Goal: Task Accomplishment & Management: Complete application form

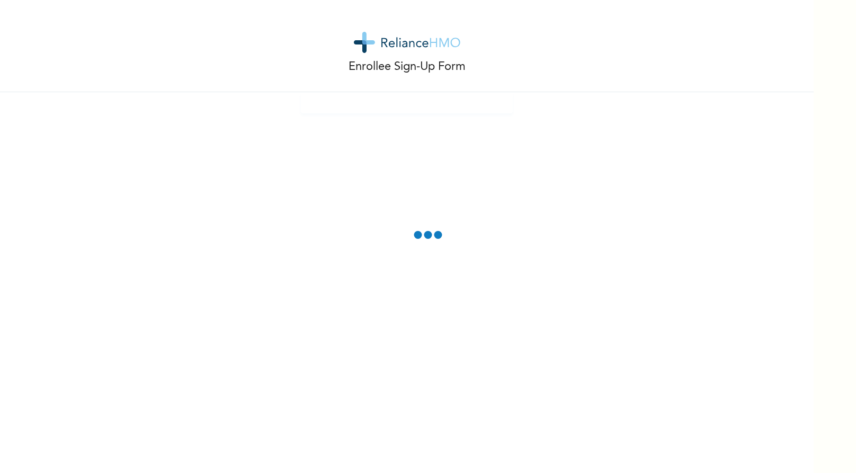
click at [619, 68] on div "Enrollee Sign-Up Form" at bounding box center [407, 46] width 814 height 92
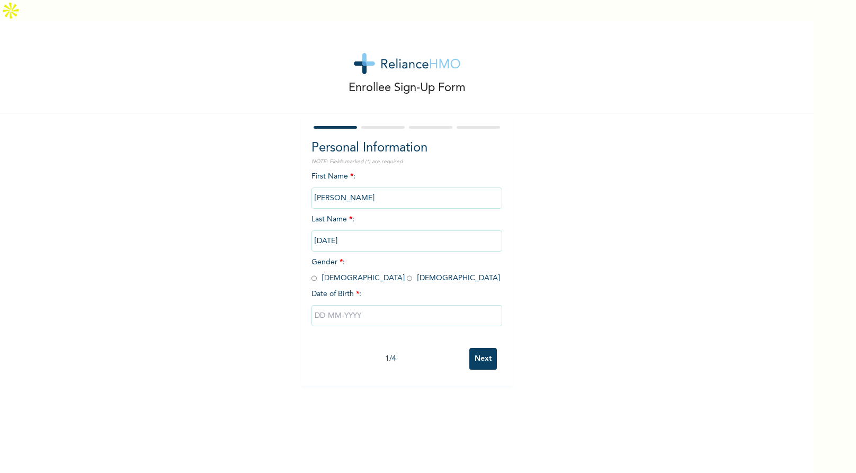
click at [315, 273] on input "radio" at bounding box center [314, 278] width 5 height 10
radio input "true"
click at [361, 305] on input "text" at bounding box center [407, 315] width 191 height 21
select select "7"
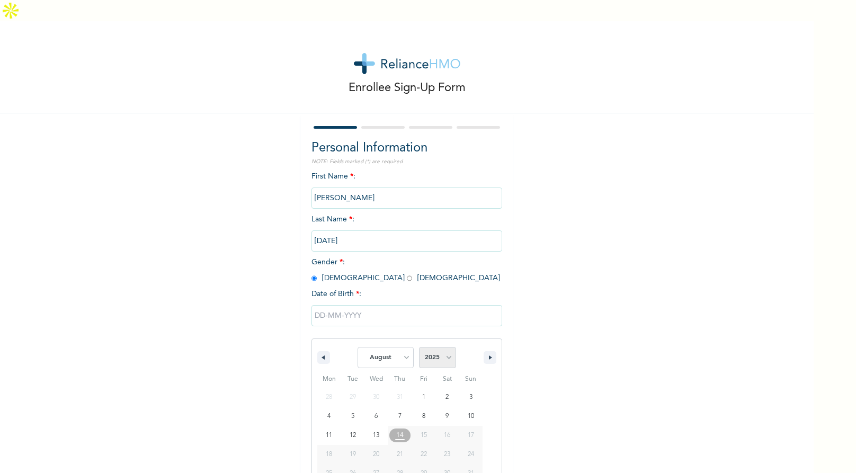
click at [437, 347] on select "2025 2024 2023 2022 2021 2020 2019 2018 2017 2016 2015 2014 2013 2012 2011 2010…" at bounding box center [437, 357] width 37 height 21
select select "1999"
click at [408, 347] on select "January February March April May June July August September October November De…" at bounding box center [386, 357] width 56 height 21
select select "10"
type input "11/07/1999"
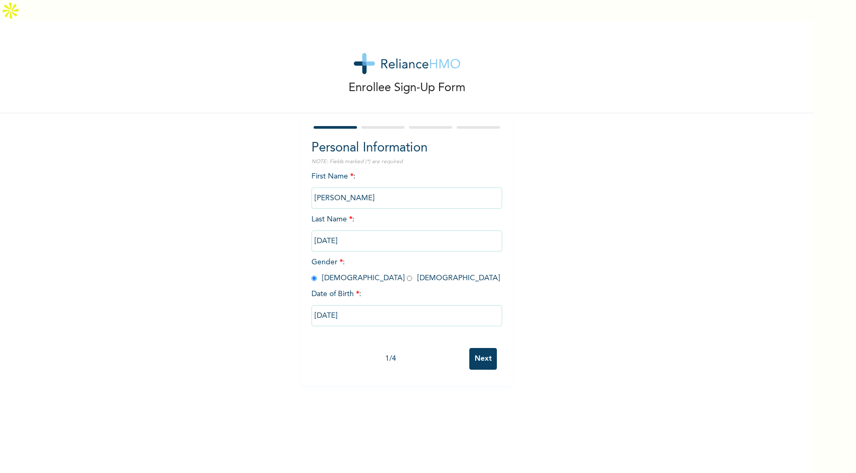
click at [483, 348] on input "Next" at bounding box center [484, 359] width 28 height 22
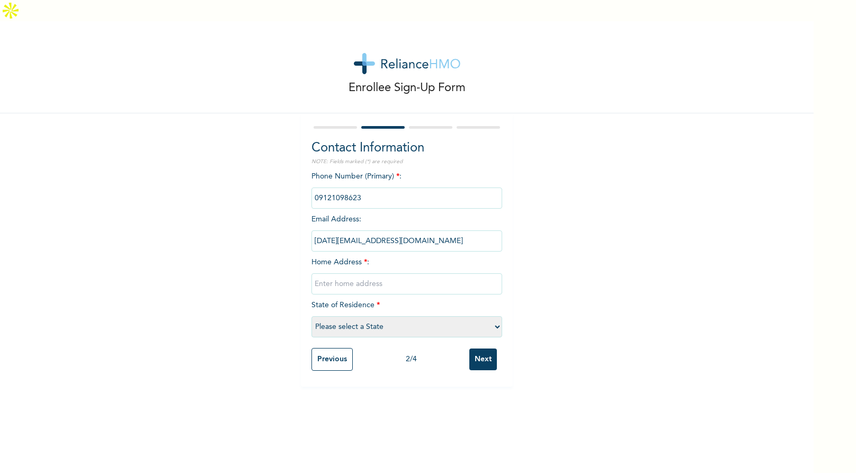
click at [357, 273] on input "text" at bounding box center [407, 283] width 191 height 21
type input "21 Unity Crescent, Unity Estate"
select select "25"
click at [485, 349] on input "Next" at bounding box center [484, 360] width 28 height 22
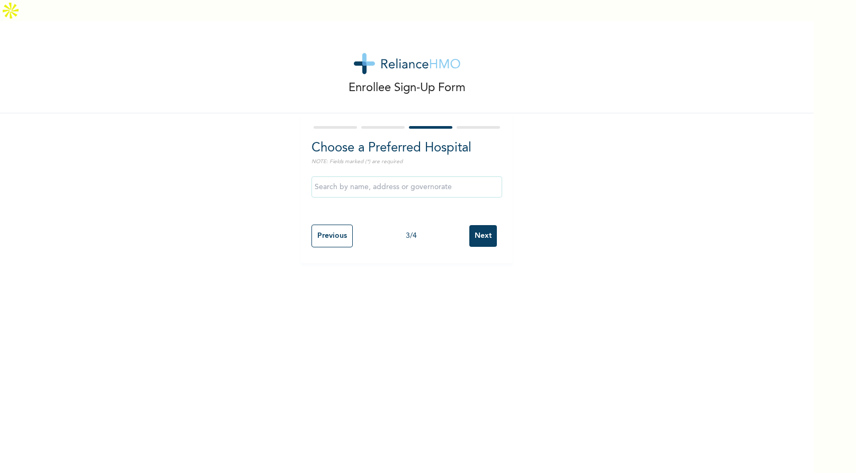
click at [394, 176] on input "text" at bounding box center [407, 186] width 191 height 21
click at [394, 176] on input "iko" at bounding box center [407, 186] width 191 height 21
click at [386, 176] on input "iko" at bounding box center [407, 186] width 191 height 21
click at [288, 85] on div "Enrollee Sign-Up Form" at bounding box center [407, 67] width 814 height 92
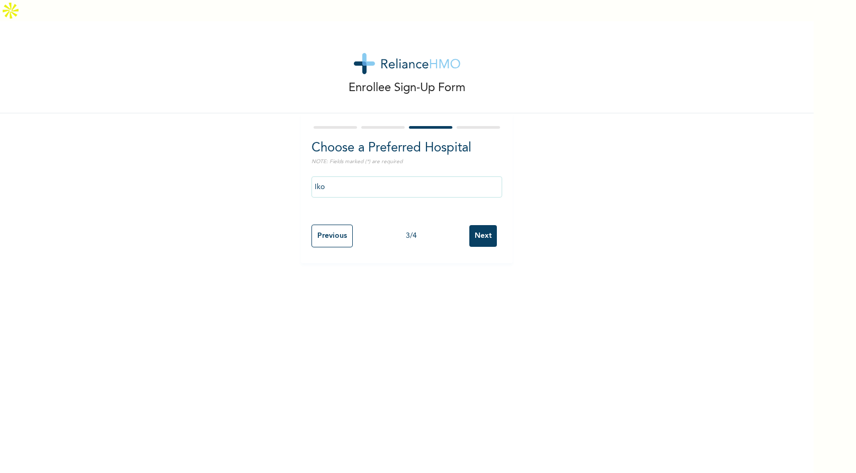
click at [362, 176] on input "Iko" at bounding box center [407, 186] width 191 height 21
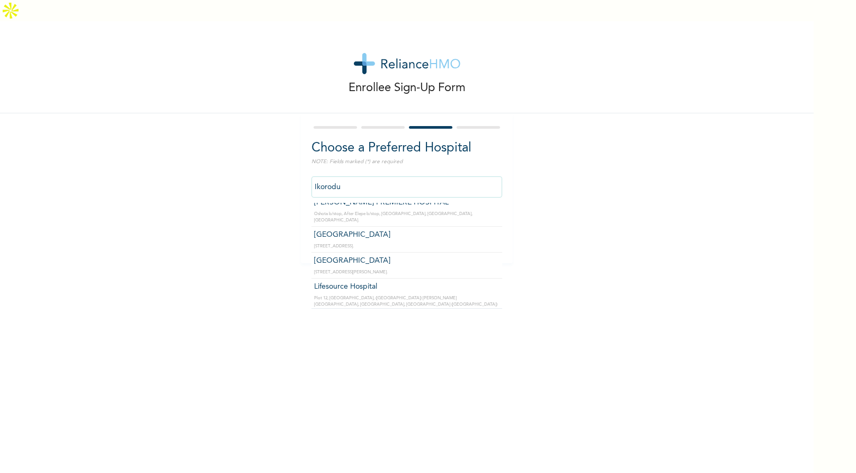
scroll to position [24, 0]
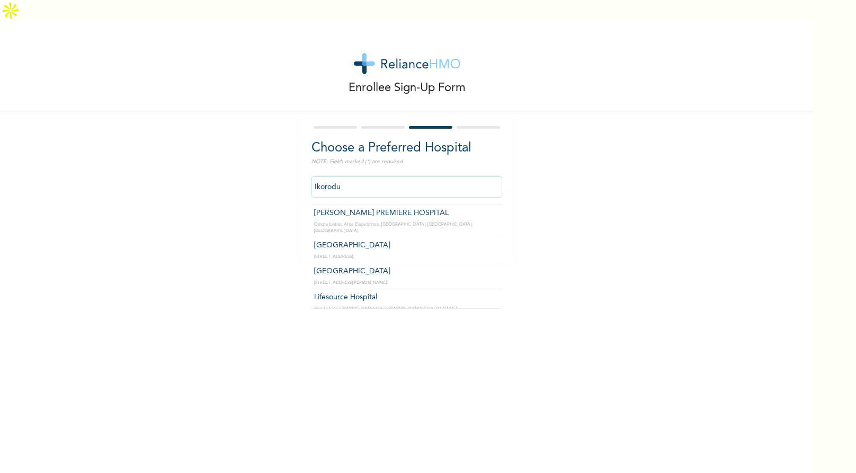
type input "Holyfill Hospital"
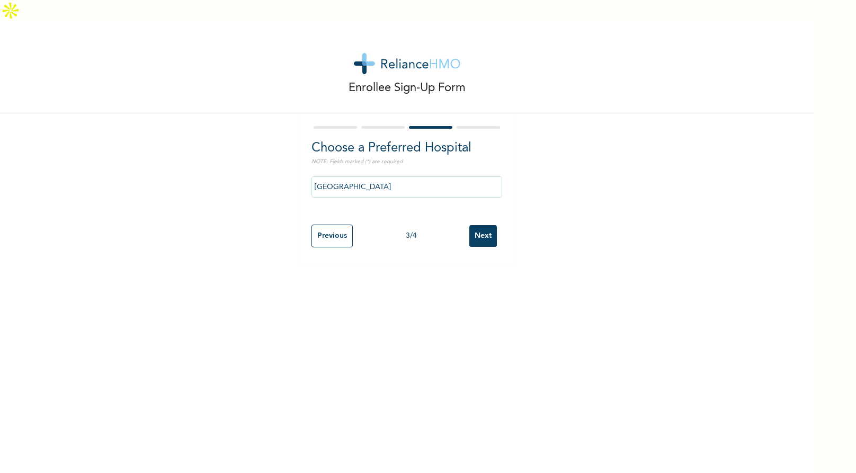
click at [488, 225] on input "Next" at bounding box center [484, 236] width 28 height 22
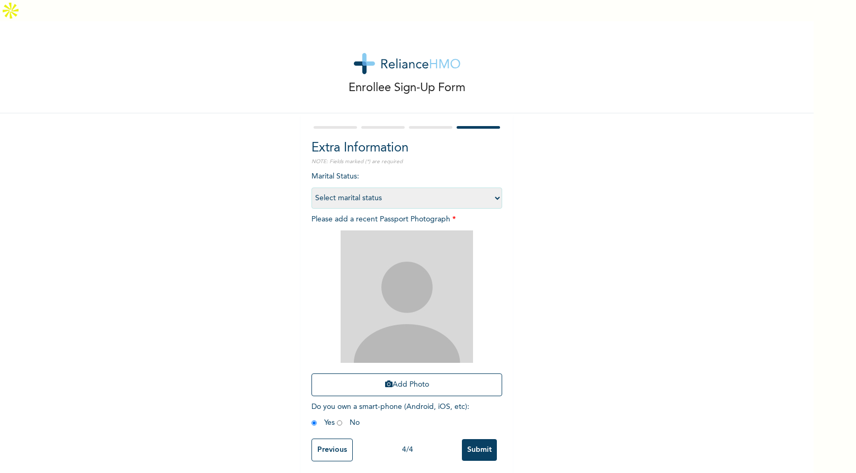
click at [493, 188] on select "Select marital status Single Married Divorced Widow/Widower" at bounding box center [407, 198] width 191 height 21
select select "1"
click at [404, 374] on button "Add Photo" at bounding box center [407, 385] width 191 height 23
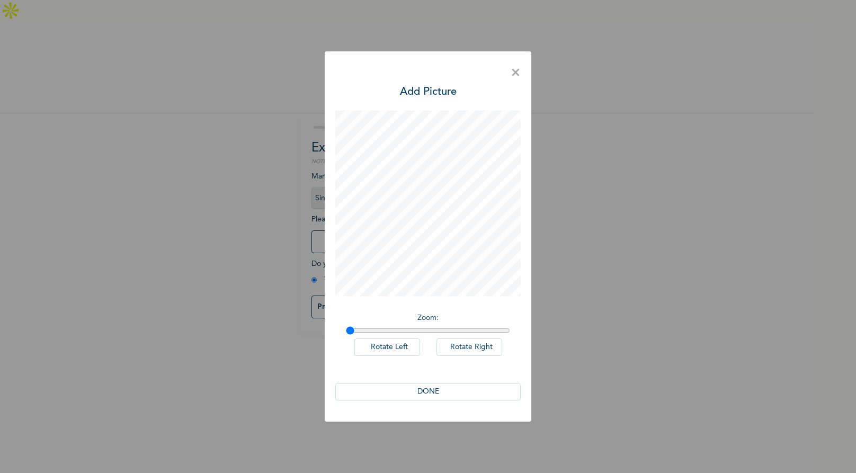
click at [426, 390] on button "DONE" at bounding box center [427, 391] width 185 height 17
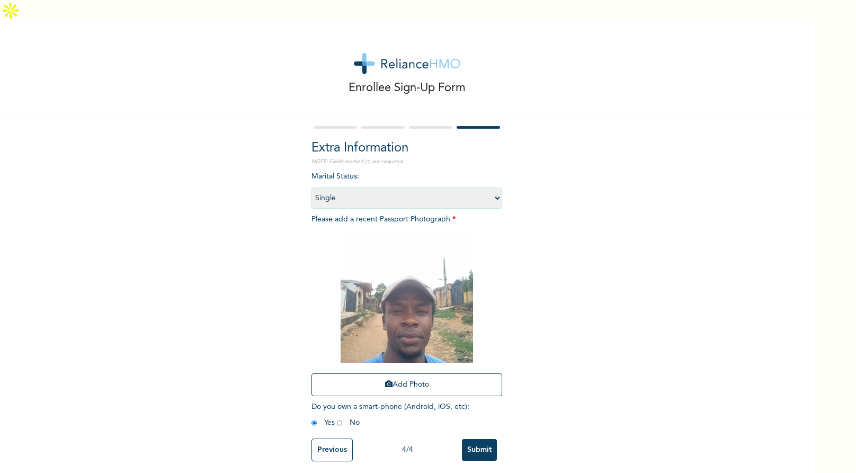
click at [474, 439] on input "Submit" at bounding box center [479, 450] width 35 height 22
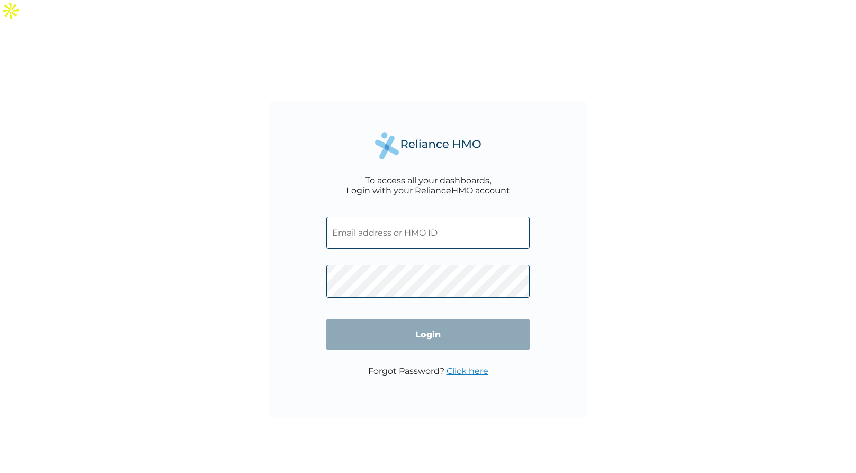
click at [382, 222] on input "text" at bounding box center [427, 233] width 203 height 32
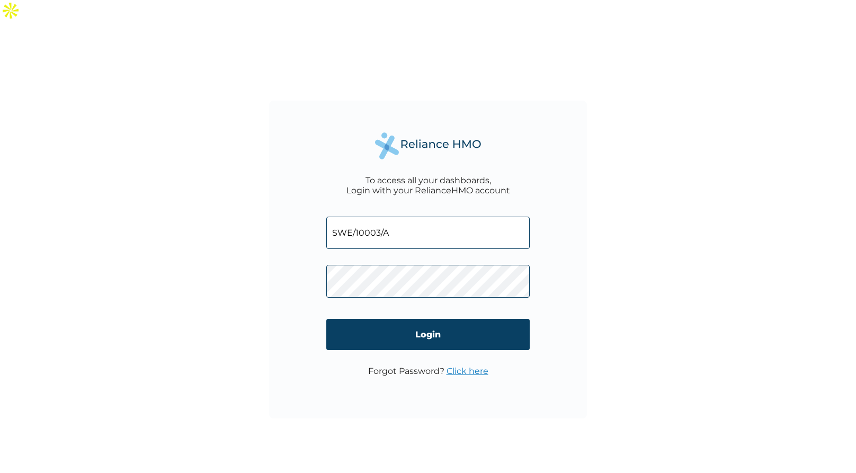
type input "SWE/10003/A"
click at [440, 319] on input "Login" at bounding box center [427, 334] width 203 height 31
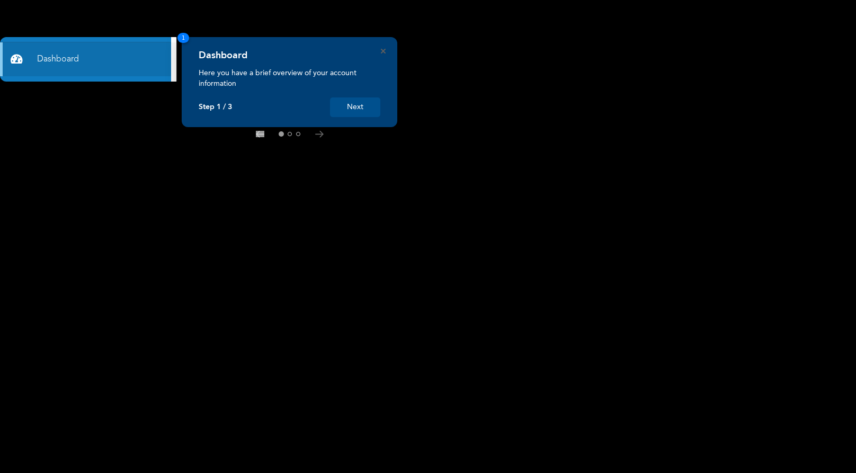
click at [374, 110] on button "Next" at bounding box center [355, 108] width 50 height 20
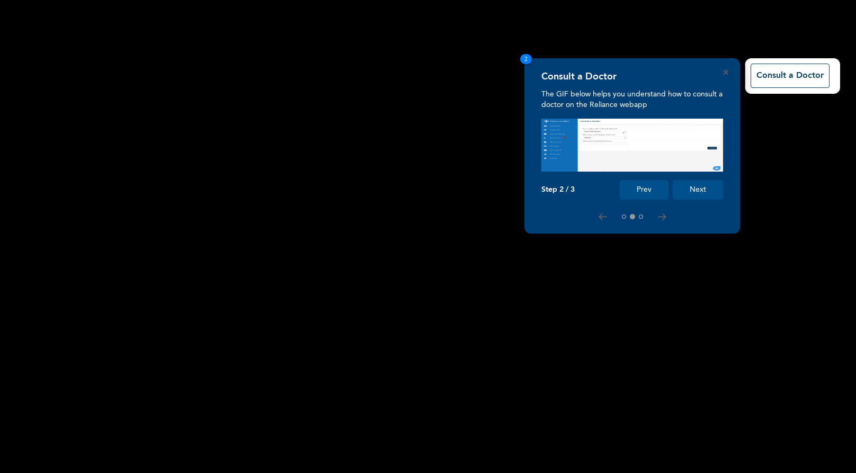
click at [699, 192] on button "Next" at bounding box center [698, 190] width 50 height 20
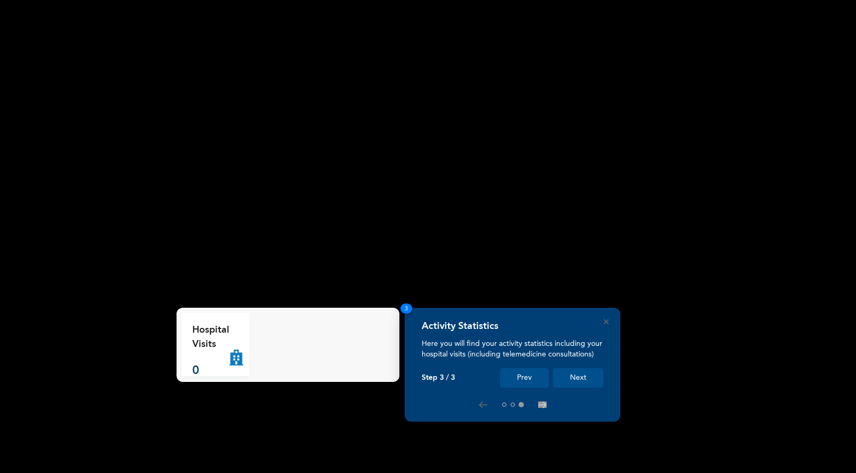
click at [570, 377] on button "Next" at bounding box center [578, 378] width 50 height 20
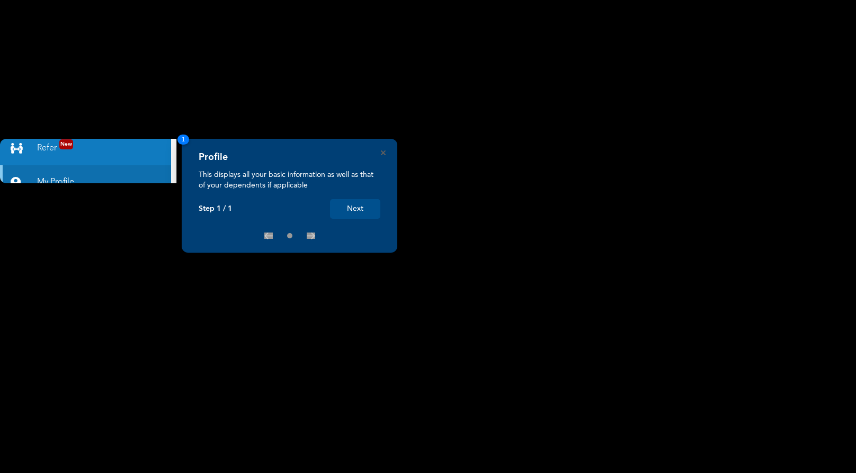
click at [360, 209] on button "Next" at bounding box center [355, 209] width 50 height 20
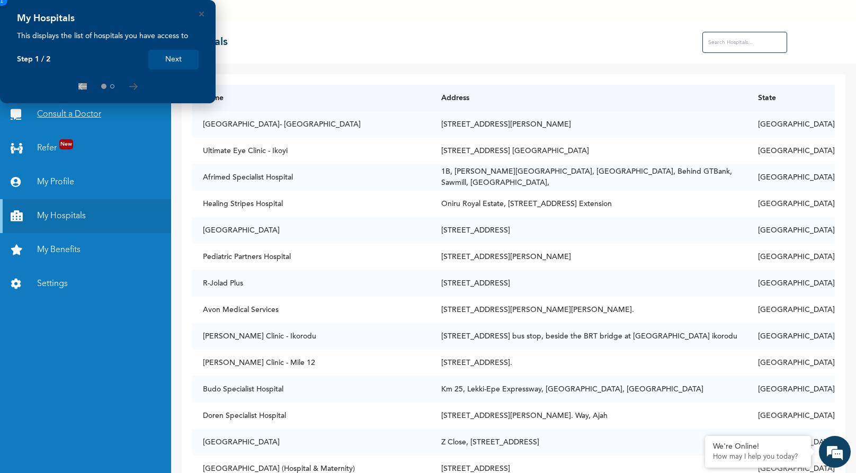
click at [456, 21] on div "☰ Hospitals" at bounding box center [513, 42] width 685 height 42
click at [179, 58] on button "Next" at bounding box center [173, 60] width 50 height 20
click at [202, 12] on icon "Close" at bounding box center [201, 14] width 5 height 5
click at [129, 98] on link "Consult a Doctor" at bounding box center [85, 115] width 171 height 34
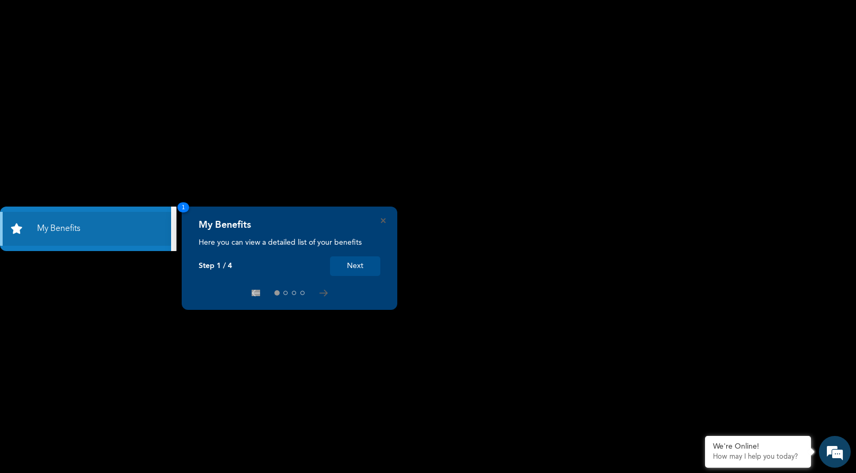
click at [359, 264] on button "Next" at bounding box center [355, 266] width 50 height 20
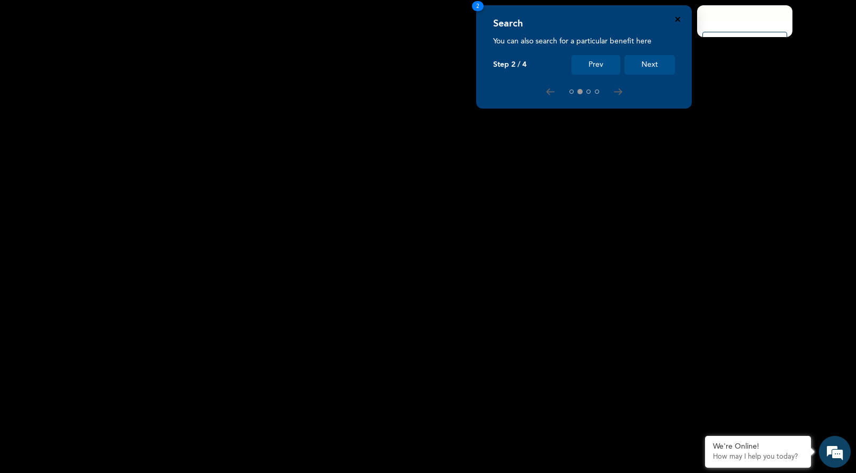
click at [678, 20] on icon "Close" at bounding box center [678, 19] width 5 height 5
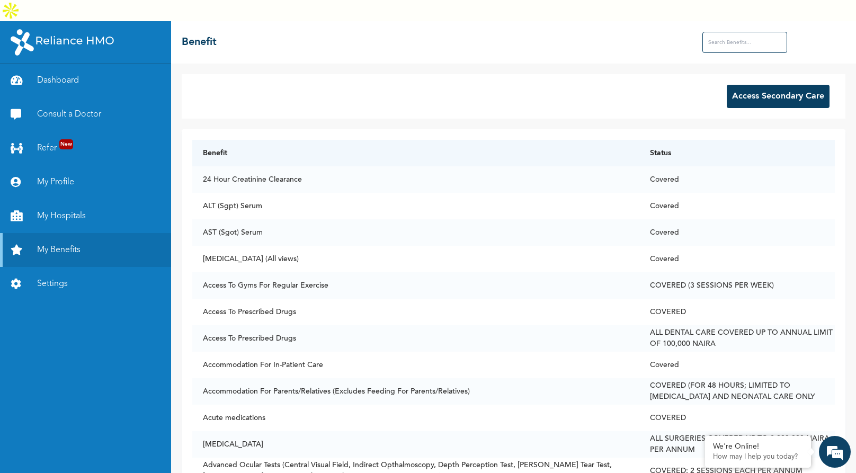
click at [749, 85] on button "Access Secondary Care" at bounding box center [778, 96] width 103 height 23
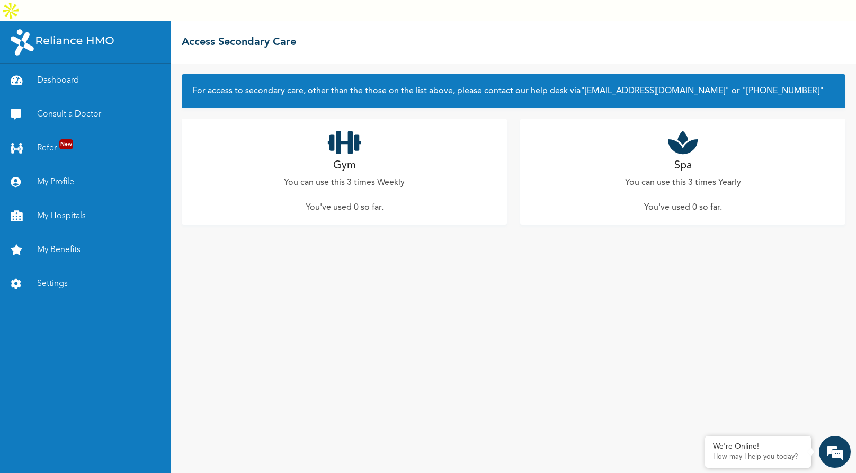
click at [434, 165] on div "Gym You can use this 3 times Weekly You've used 0 so far ." at bounding box center [344, 172] width 325 height 106
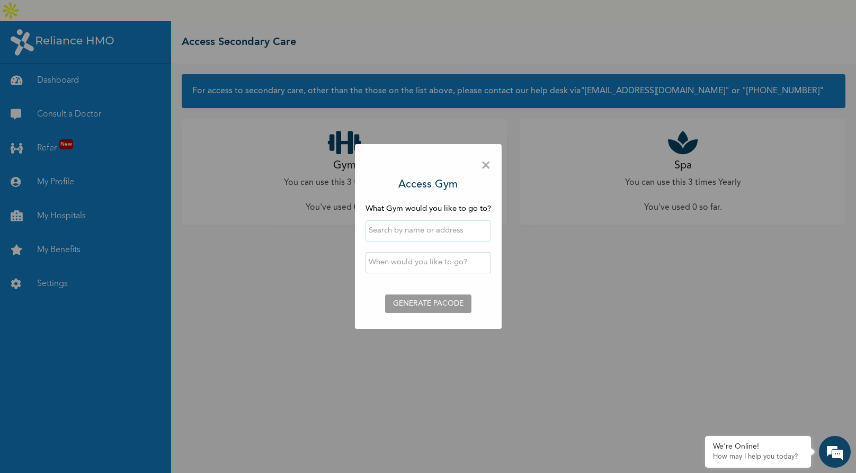
click at [410, 231] on input "text" at bounding box center [429, 230] width 126 height 21
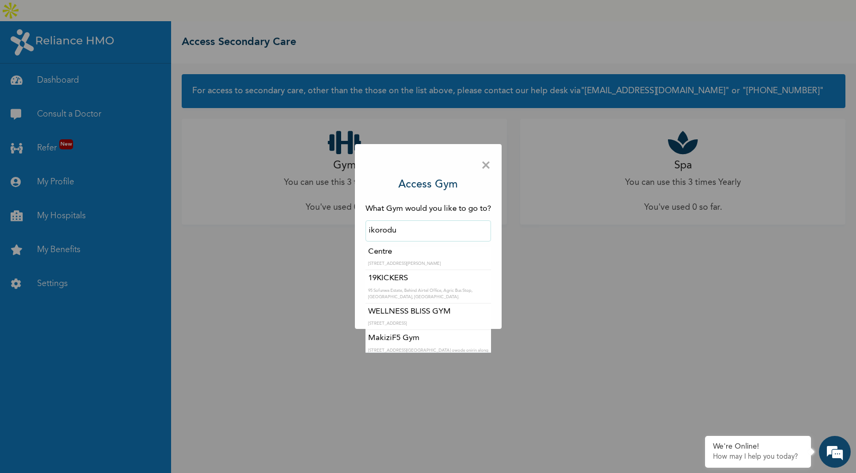
scroll to position [12, 0]
type input "ikorodu"
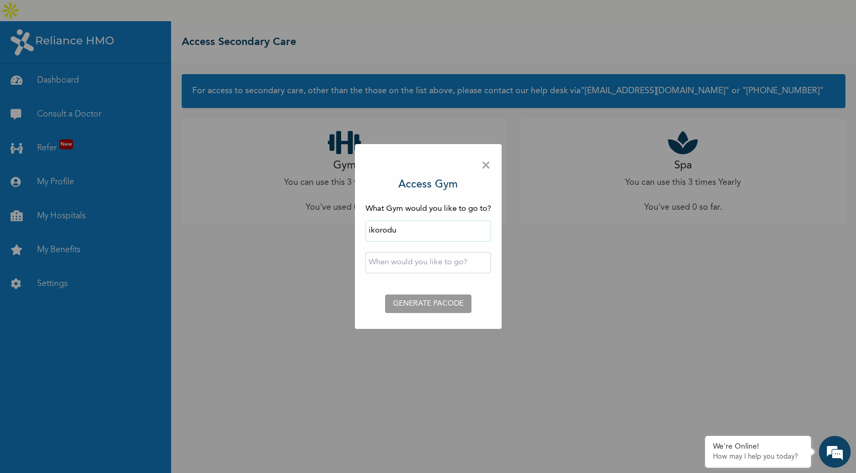
click at [486, 166] on span "×" at bounding box center [486, 166] width 10 height 22
